Goal: Navigation & Orientation: Find specific page/section

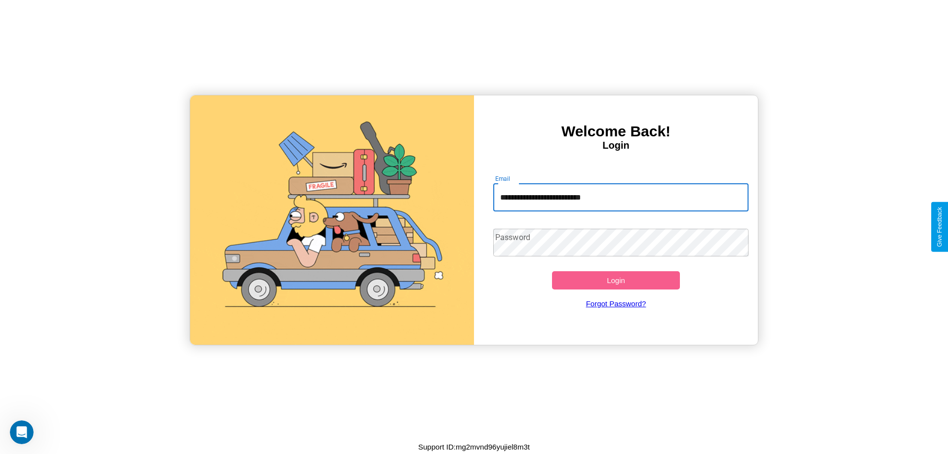
type input "**********"
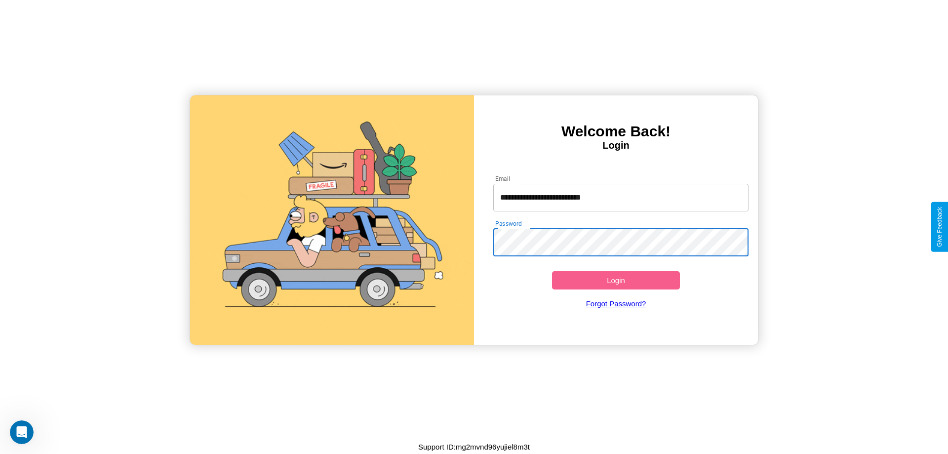
click at [615, 280] on button "Login" at bounding box center [616, 280] width 128 height 18
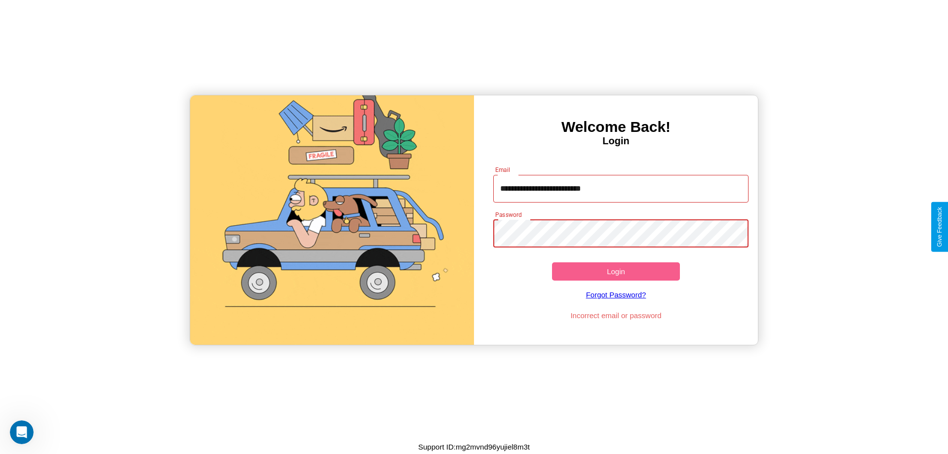
click at [615, 271] on button "Login" at bounding box center [616, 271] width 128 height 18
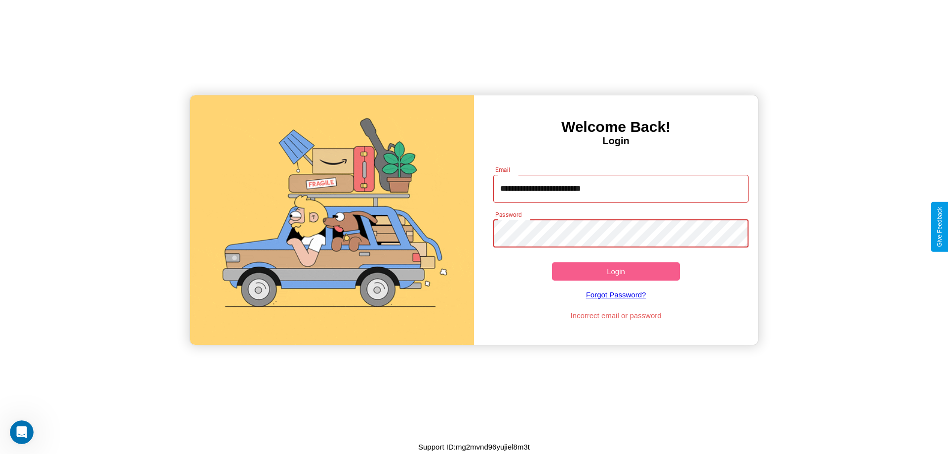
click at [615, 271] on button "Login" at bounding box center [616, 271] width 128 height 18
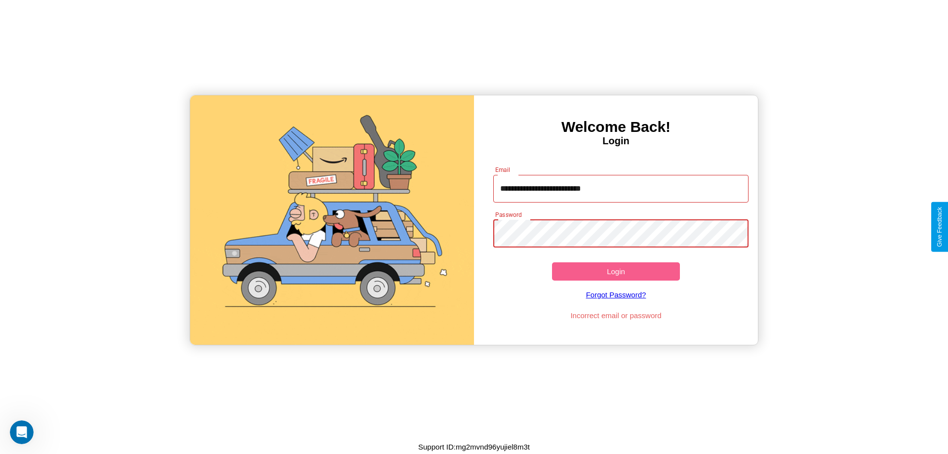
click at [615, 271] on button "Login" at bounding box center [616, 271] width 128 height 18
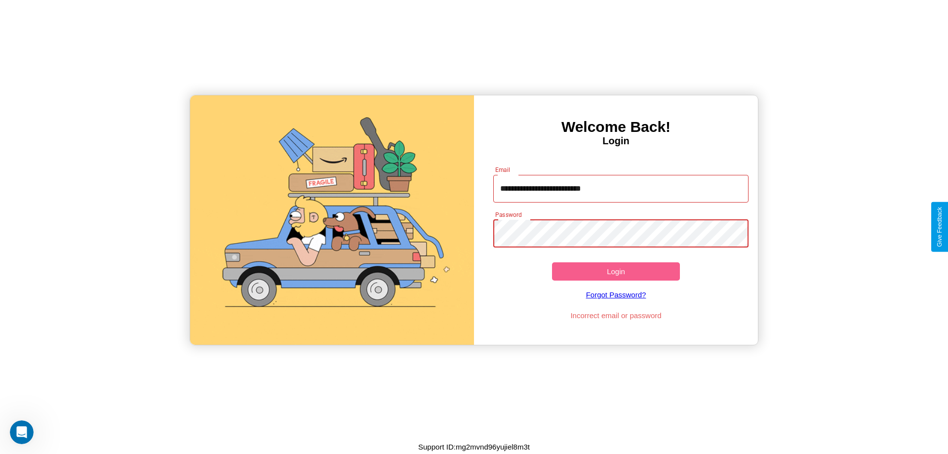
click at [615, 271] on button "Login" at bounding box center [616, 271] width 128 height 18
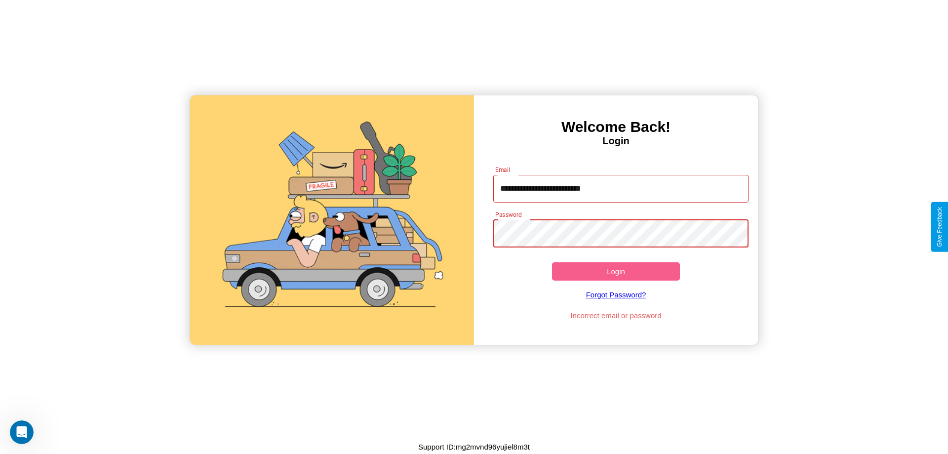
click at [615, 271] on button "Login" at bounding box center [616, 271] width 128 height 18
